Goal: Task Accomplishment & Management: Complete application form

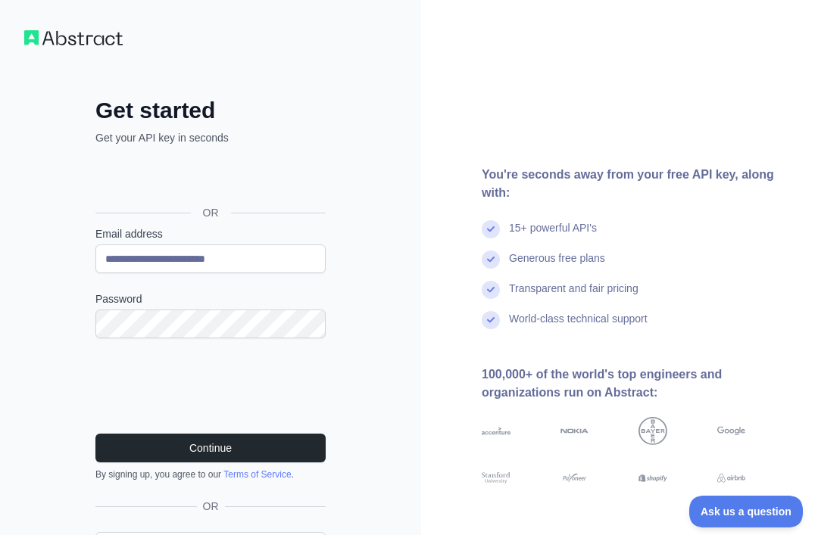
click at [123, 449] on button "Continue" at bounding box center [210, 448] width 230 height 29
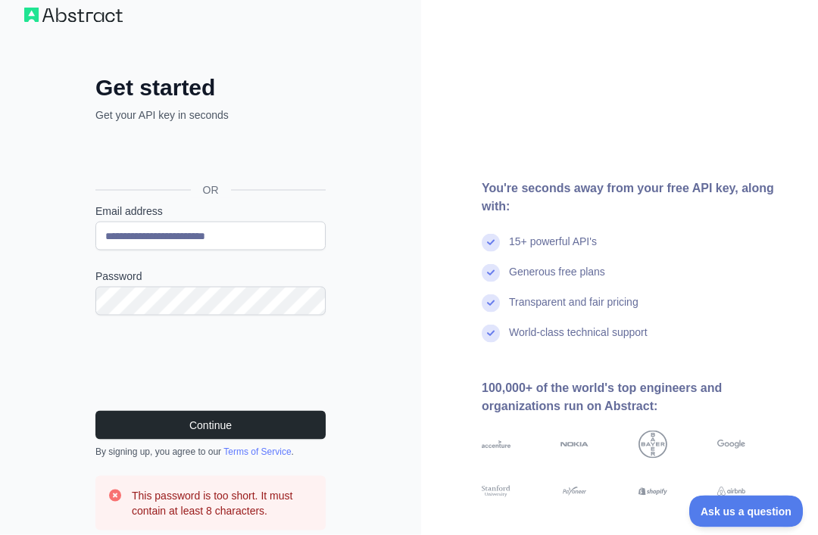
scroll to position [23, 0]
click at [126, 431] on button "Continue" at bounding box center [210, 424] width 230 height 29
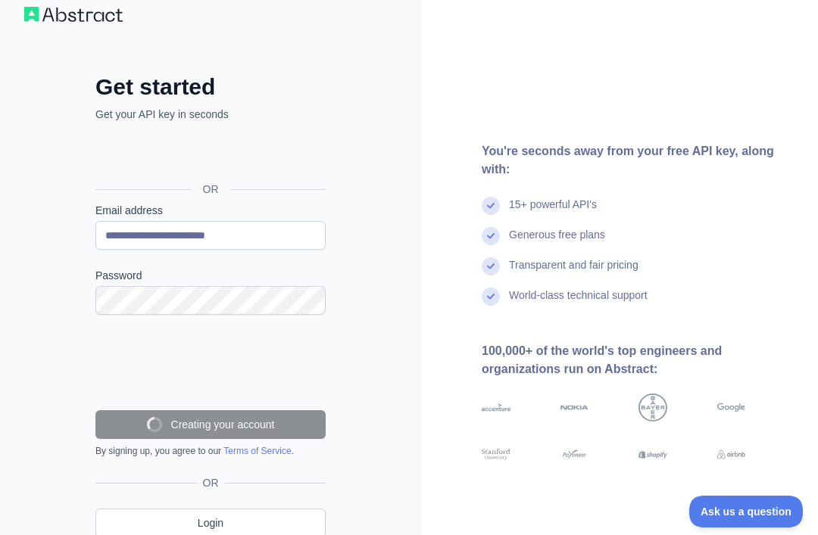
scroll to position [4, 0]
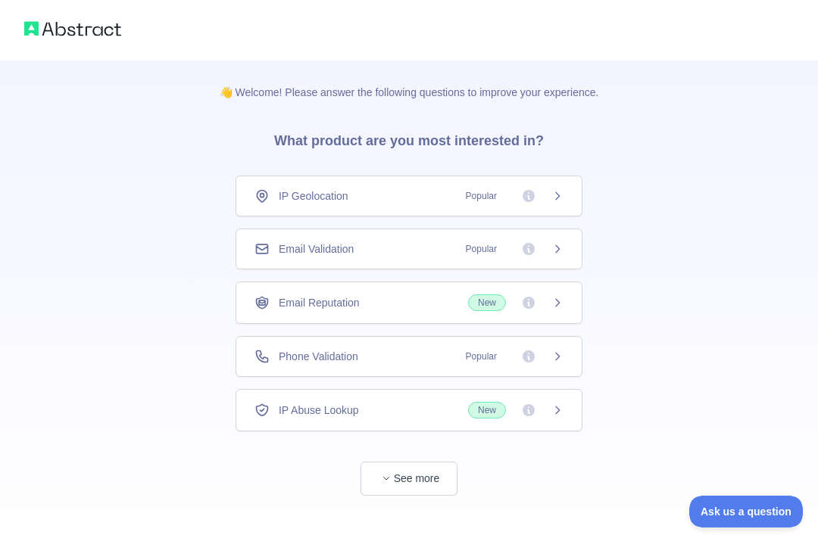
click at [404, 195] on div "IP Geolocation Popular" at bounding box center [408, 196] width 309 height 15
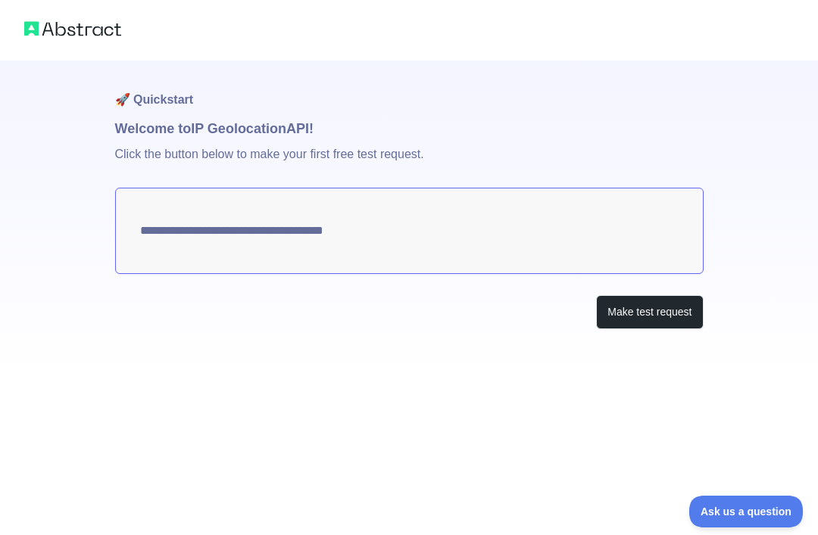
type textarea "**********"
click at [638, 313] on button "Make test request" at bounding box center [649, 312] width 107 height 34
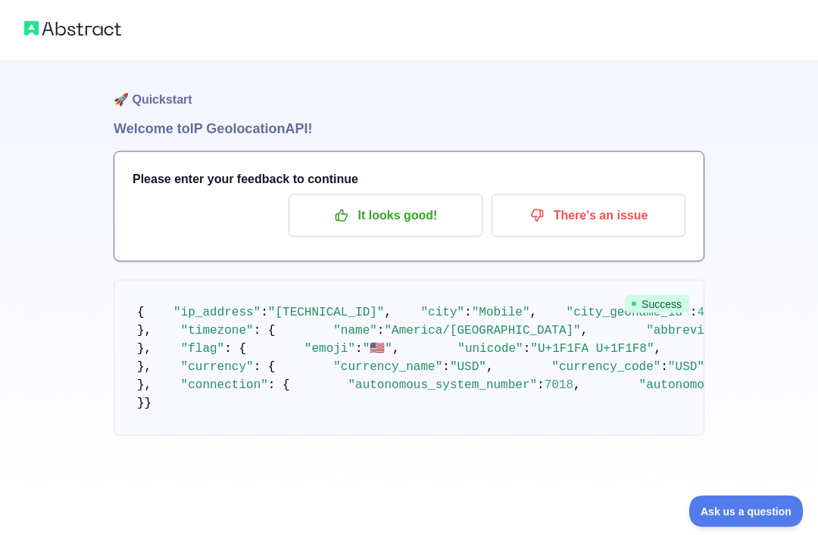
scroll to position [11, 0]
click at [302, 223] on button "It looks good!" at bounding box center [385, 216] width 194 height 42
